Goal: Task Accomplishment & Management: Use online tool/utility

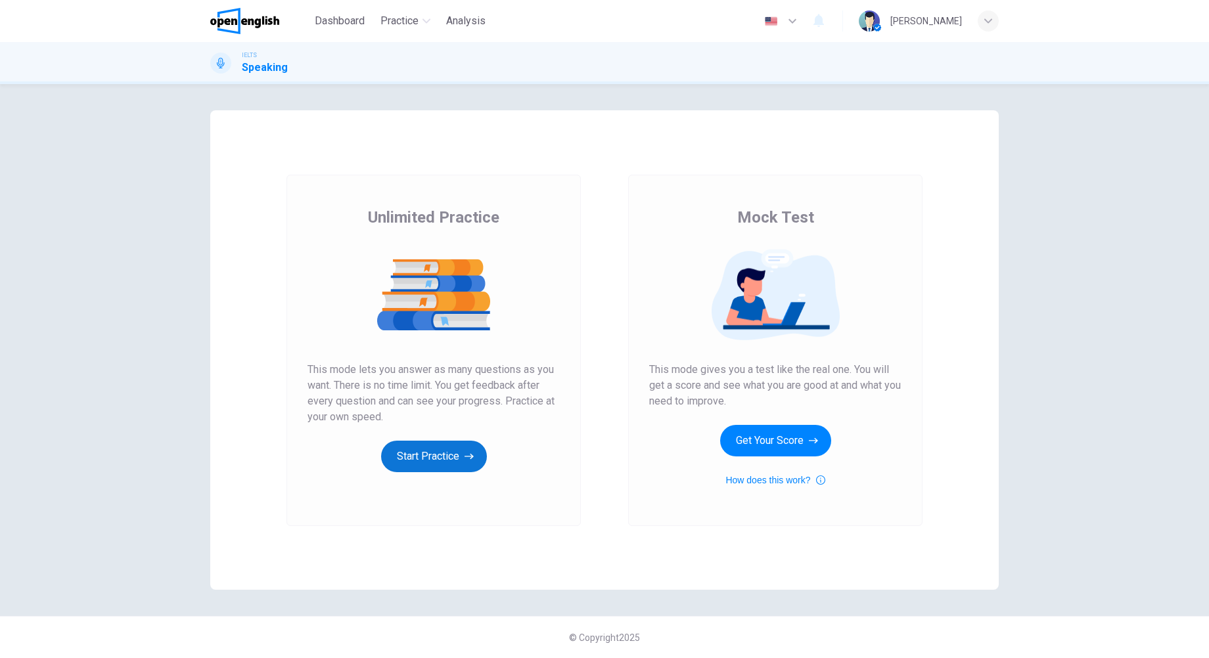
click at [461, 453] on button "Start Practice" at bounding box center [434, 457] width 106 height 32
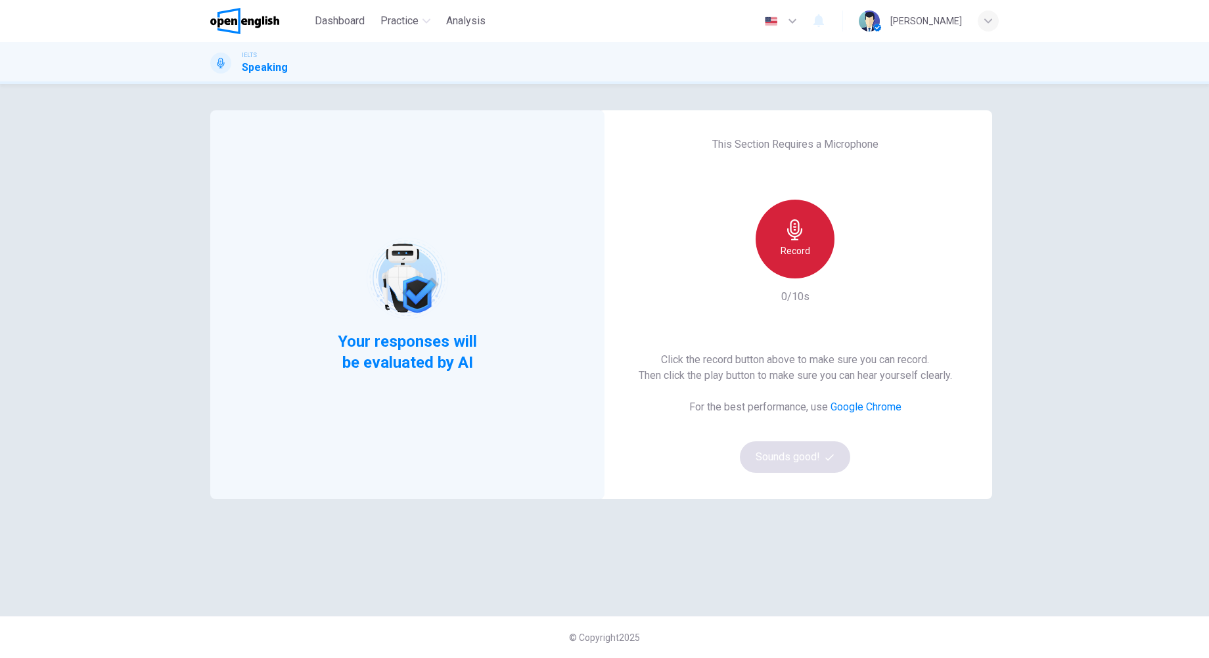
click at [806, 252] on h6 "Record" at bounding box center [796, 251] width 30 height 16
click at [804, 254] on h6 "Stop" at bounding box center [795, 251] width 20 height 16
click at [864, 269] on div "This Section Requires a Microphone Record 3/10s Click the record button above t…" at bounding box center [795, 304] width 394 height 389
click at [861, 269] on icon "button" at bounding box center [855, 268] width 13 height 13
click at [802, 457] on button "Sounds good!" at bounding box center [795, 458] width 110 height 32
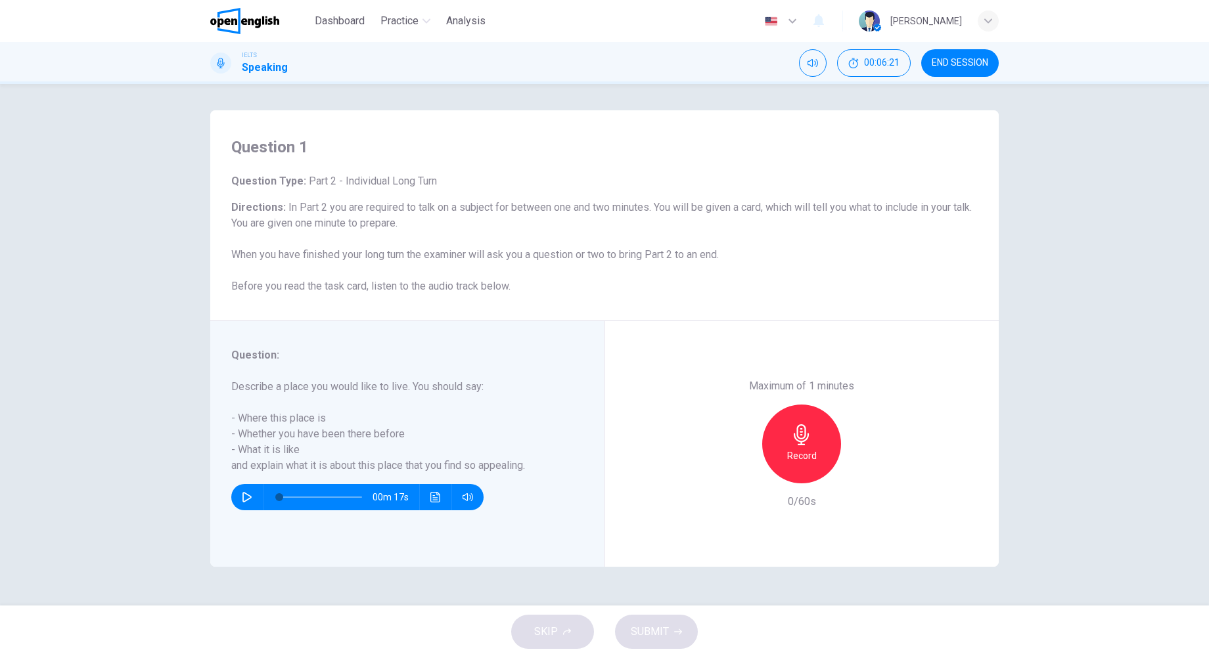
click at [806, 449] on h6 "Record" at bounding box center [802, 456] width 30 height 16
click at [801, 453] on h6 "Stop" at bounding box center [802, 456] width 20 height 16
click at [802, 453] on h6 "Record" at bounding box center [802, 456] width 30 height 16
click at [815, 454] on div "Stop" at bounding box center [801, 444] width 79 height 79
click at [810, 453] on h6 "Record" at bounding box center [802, 456] width 30 height 16
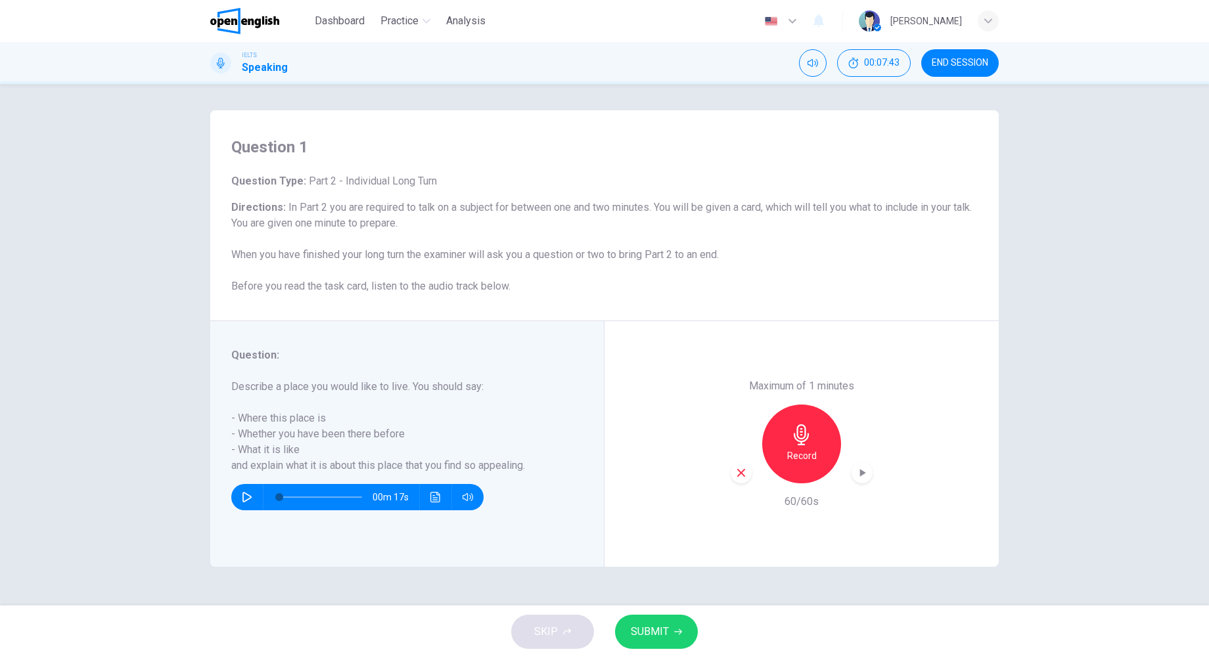
click at [641, 635] on span "SUBMIT" at bounding box center [650, 632] width 38 height 18
